Goal: Find specific page/section: Find specific page/section

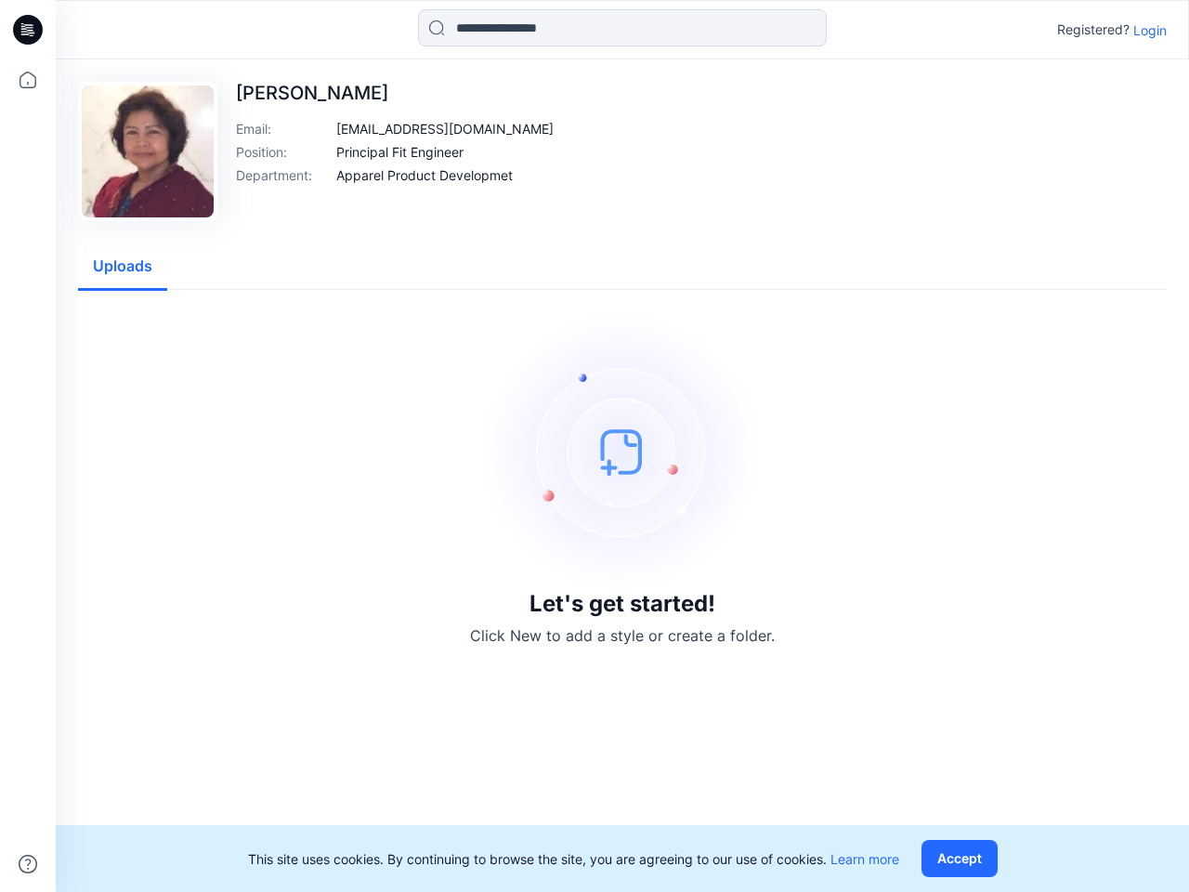
click at [595, 446] on img at bounding box center [622, 451] width 279 height 279
click at [29, 30] on icon at bounding box center [30, 30] width 7 height 1
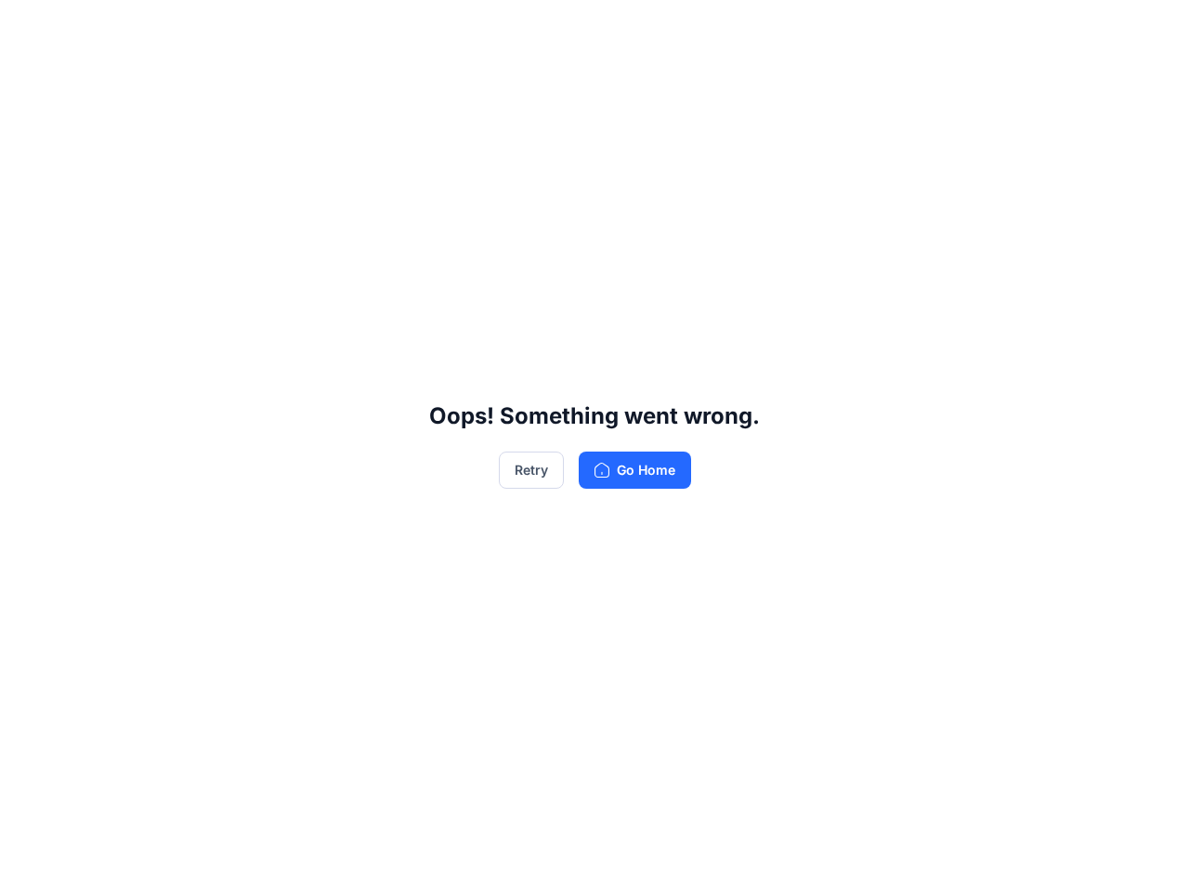
click at [28, 864] on div "Oops! Something went wrong. Retry Go Home" at bounding box center [594, 446] width 1189 height 892
click at [622, 28] on div "Oops! Something went wrong. Retry Go Home" at bounding box center [594, 446] width 1189 height 892
click at [1150, 30] on div "Oops! Something went wrong. Retry Go Home" at bounding box center [594, 446] width 1189 height 892
click at [408, 128] on div "Oops! Something went wrong. Retry Go Home" at bounding box center [594, 446] width 1189 height 892
click at [400, 151] on div "Oops! Something went wrong. Retry Go Home" at bounding box center [594, 446] width 1189 height 892
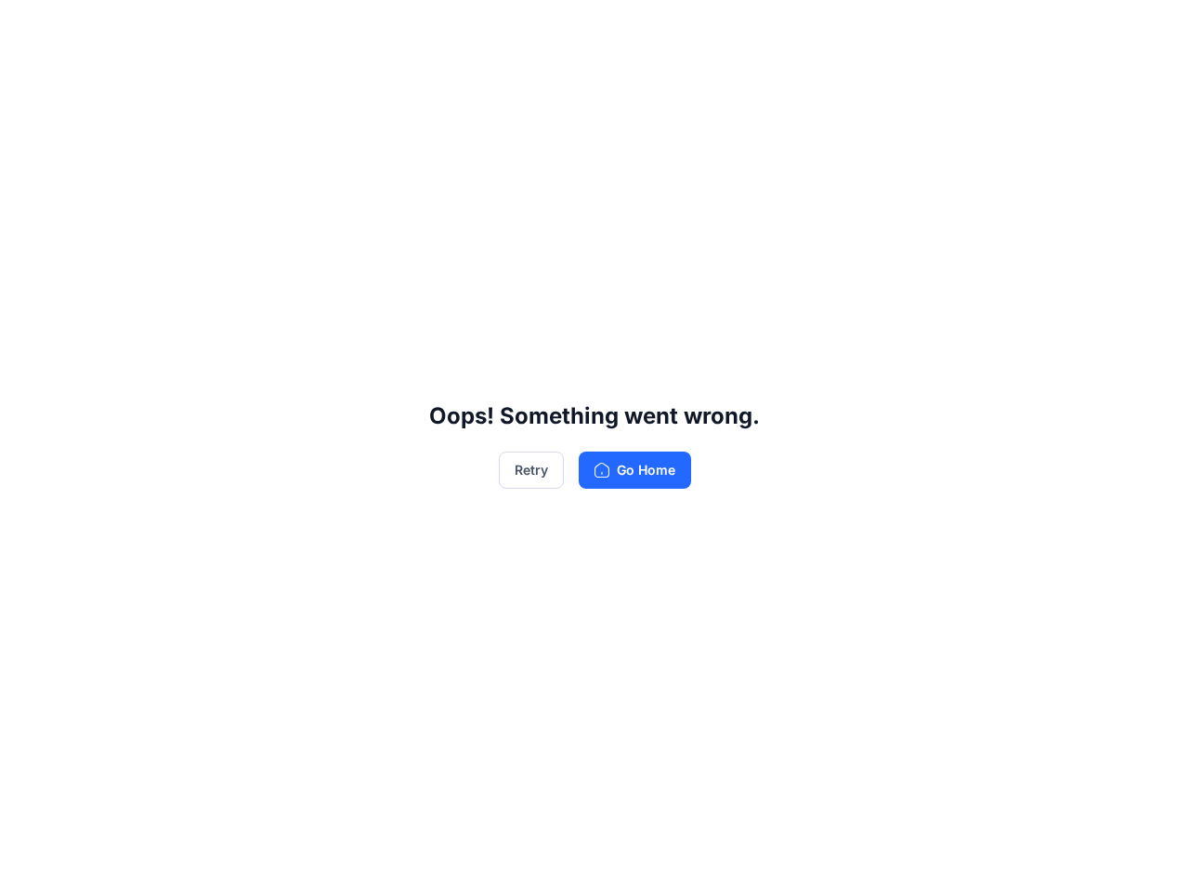
click at [425, 175] on div "Oops! Something went wrong. Retry Go Home" at bounding box center [594, 446] width 1189 height 892
click at [123, 267] on div "Oops! Something went wrong. Retry Go Home" at bounding box center [594, 446] width 1189 height 892
